Goal: Task Accomplishment & Management: Manage account settings

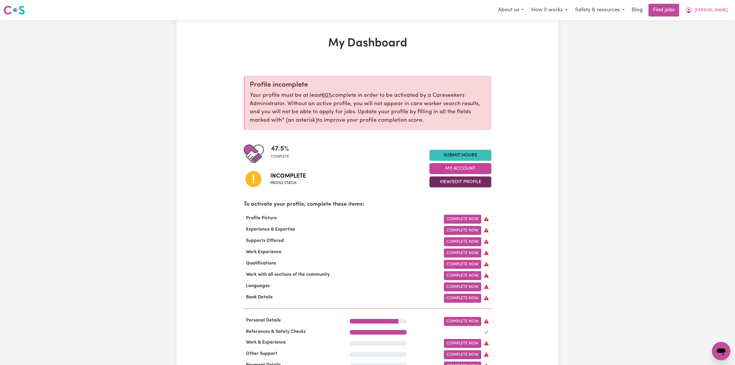
click at [479, 183] on button "View/Edit Profile" at bounding box center [460, 181] width 62 height 11
click at [442, 209] on link "Edit Profile" at bounding box center [457, 208] width 54 height 12
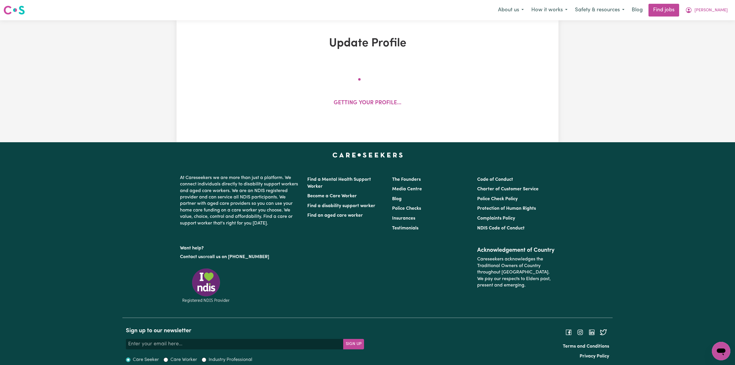
select select "[DEMOGRAPHIC_DATA]"
select select "Student Visa"
select select "Studying a healthcare related degree or qualification"
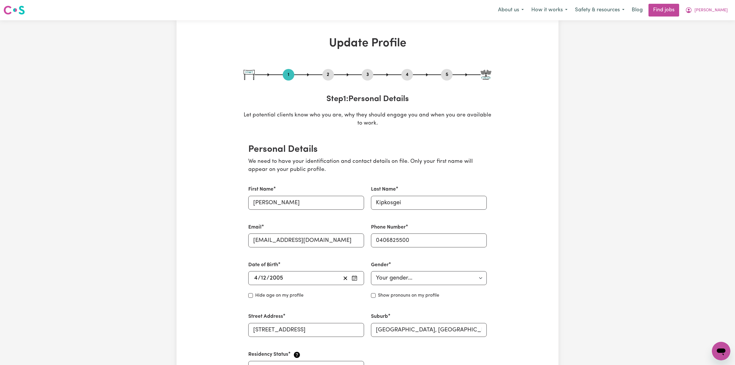
click at [330, 78] on button "2" at bounding box center [328, 75] width 12 height 8
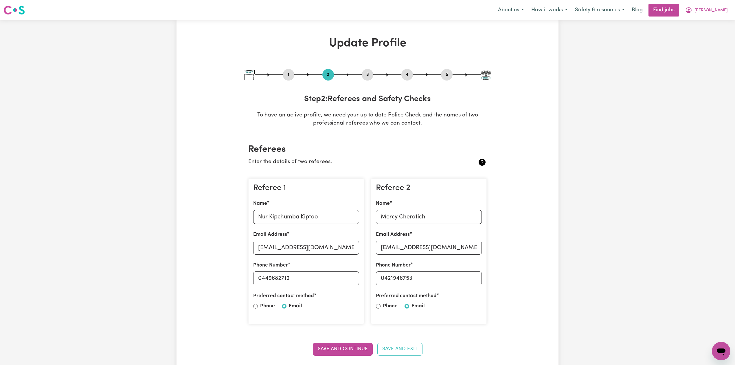
scroll to position [77, 0]
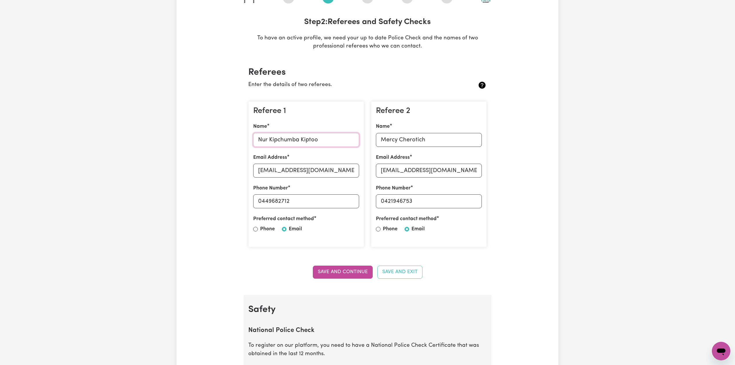
click at [277, 142] on input "Nur Kipchumba Kiptoo" at bounding box center [306, 140] width 106 height 14
click at [321, 170] on input "[EMAIL_ADDRESS][DOMAIN_NAME]" at bounding box center [306, 170] width 106 height 14
click at [292, 204] on input "0449682712" at bounding box center [306, 201] width 106 height 14
drag, startPoint x: 263, startPoint y: 201, endPoint x: 343, endPoint y: 199, distance: 79.6
click at [343, 199] on input "0449682712" at bounding box center [306, 201] width 106 height 14
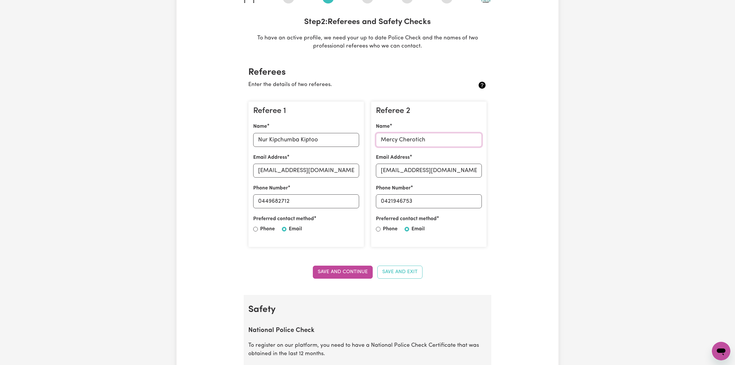
click at [441, 143] on input "Mercy Cherotich" at bounding box center [429, 140] width 106 height 14
click at [460, 170] on input "[EMAIL_ADDRESS][DOMAIN_NAME]" at bounding box center [429, 170] width 106 height 14
click at [383, 203] on input "0421946753" at bounding box center [429, 201] width 106 height 14
drag, startPoint x: 383, startPoint y: 201, endPoint x: 447, endPoint y: 205, distance: 64.1
click at [447, 205] on input "0421946753" at bounding box center [429, 201] width 106 height 14
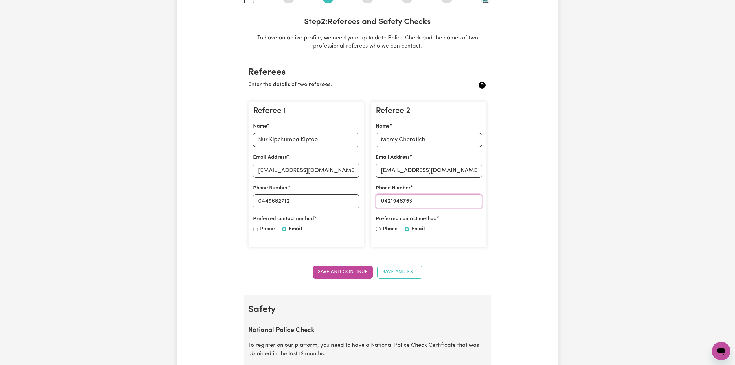
scroll to position [0, 0]
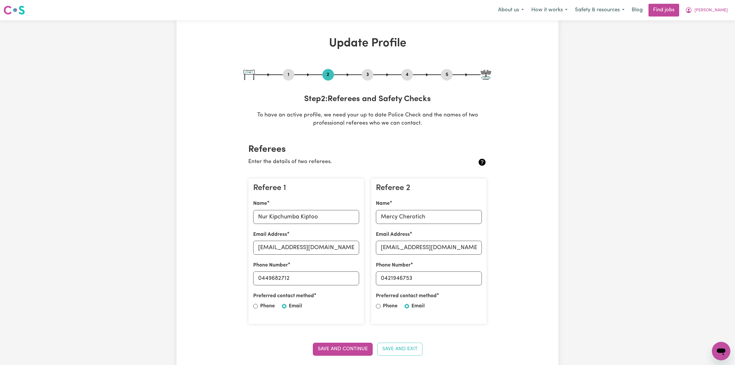
drag, startPoint x: 447, startPoint y: 71, endPoint x: 436, endPoint y: 93, distance: 25.0
click at [447, 71] on button "5" at bounding box center [447, 75] width 12 height 8
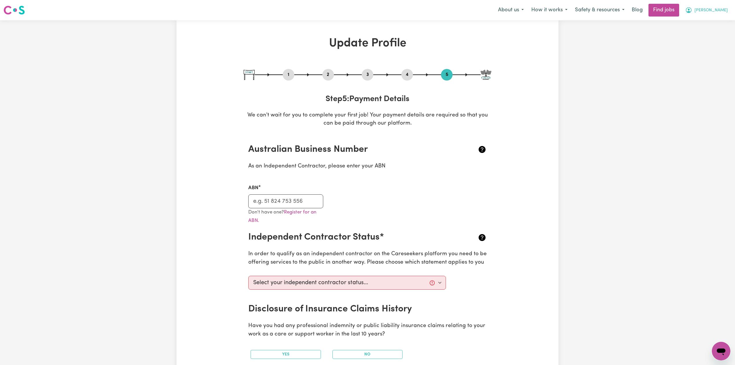
click at [715, 16] on button "[PERSON_NAME]" at bounding box center [706, 10] width 50 height 12
click at [703, 44] on link "Logout" at bounding box center [708, 44] width 46 height 11
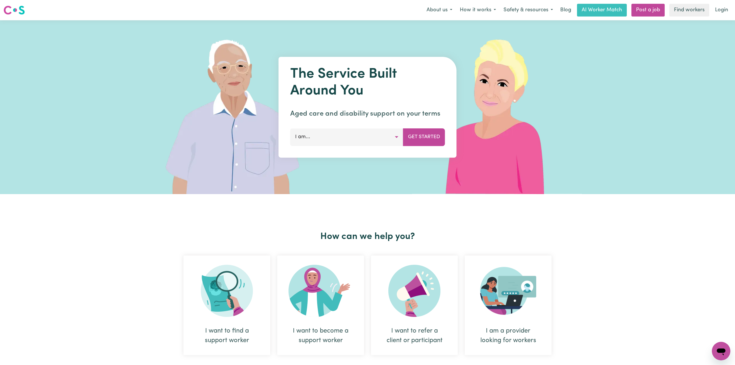
click at [725, 8] on link "Login" at bounding box center [721, 10] width 20 height 13
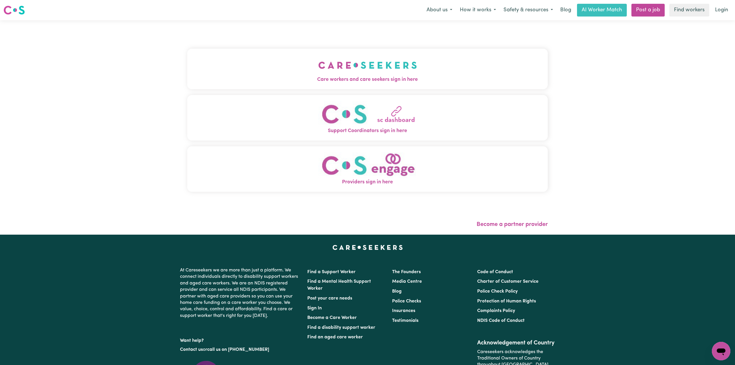
click at [235, 45] on div "Care workers and care seekers sign in here Support Coordinators sign in here Pr…" at bounding box center [367, 123] width 360 height 182
click at [255, 59] on button "Care workers and care seekers sign in here" at bounding box center [367, 69] width 360 height 41
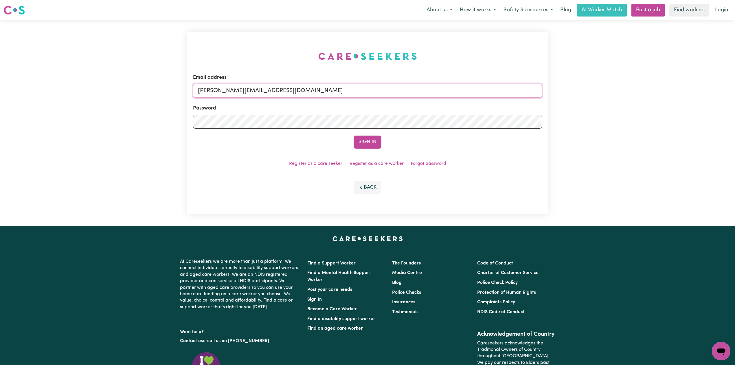
drag, startPoint x: 280, startPoint y: 85, endPoint x: 281, endPoint y: 97, distance: 11.9
click at [281, 93] on input "[PERSON_NAME][EMAIL_ADDRESS][DOMAIN_NAME]" at bounding box center [367, 91] width 349 height 14
drag, startPoint x: 228, startPoint y: 88, endPoint x: 380, endPoint y: 109, distance: 153.0
click at [417, 104] on form "Email address Superuser~[EMAIL_ADDRESS][DOMAIN_NAME] Password Sign In" at bounding box center [367, 111] width 349 height 75
type input "Superuser~[EMAIL_ADDRESS][DOMAIN_NAME]"
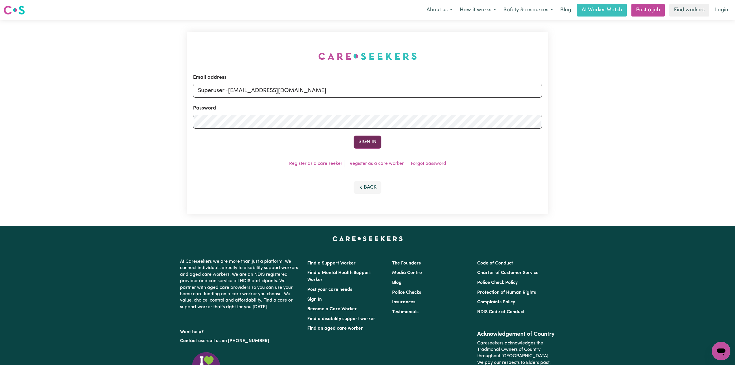
click at [375, 143] on button "Sign In" at bounding box center [368, 141] width 28 height 13
